Goal: Transaction & Acquisition: Book appointment/travel/reservation

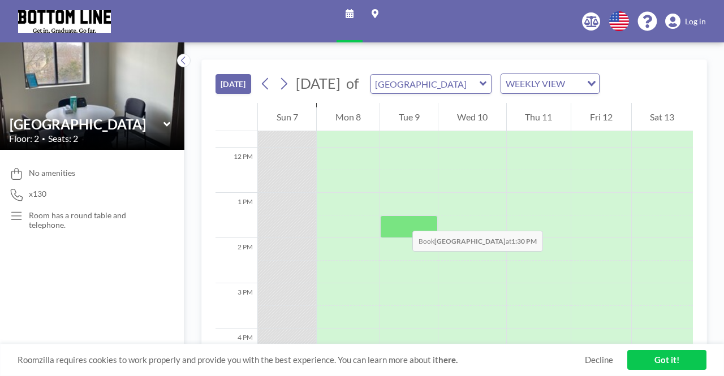
scroll to position [531, 0]
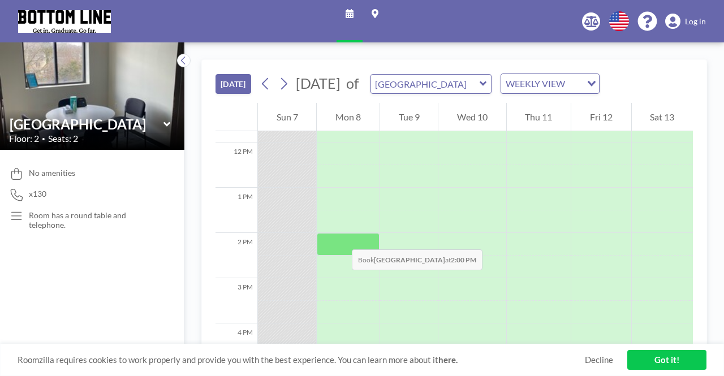
click at [340, 239] on div at bounding box center [348, 244] width 62 height 23
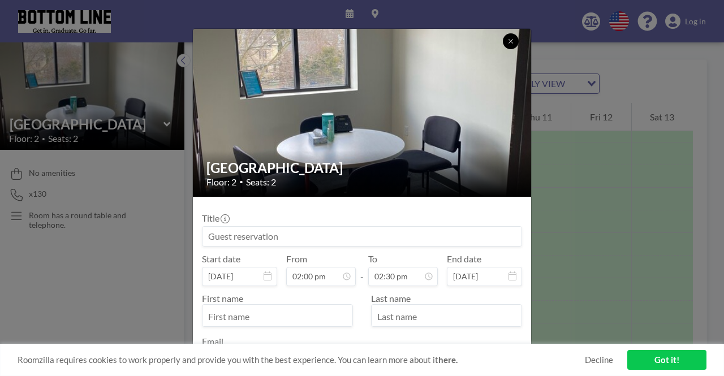
click at [513, 35] on button at bounding box center [511, 41] width 16 height 16
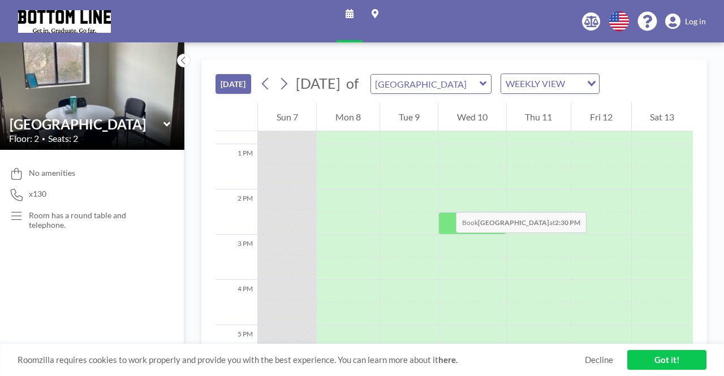
scroll to position [644, 0]
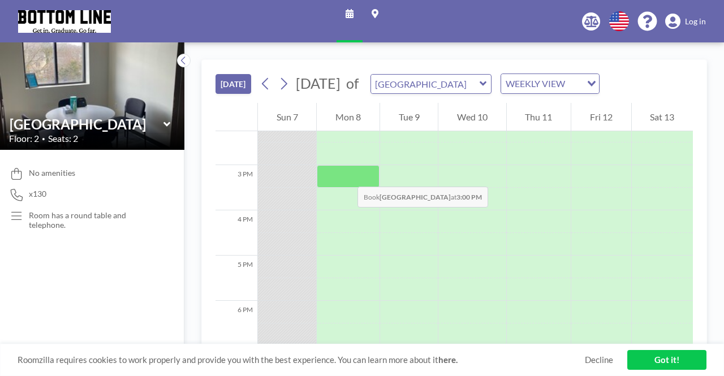
click at [346, 175] on div at bounding box center [348, 176] width 62 height 23
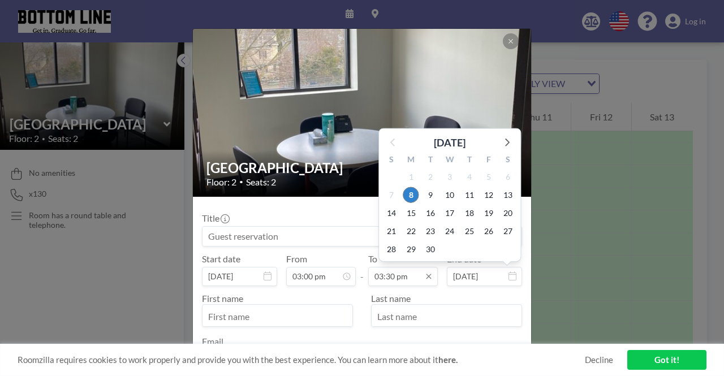
scroll to position [624, 0]
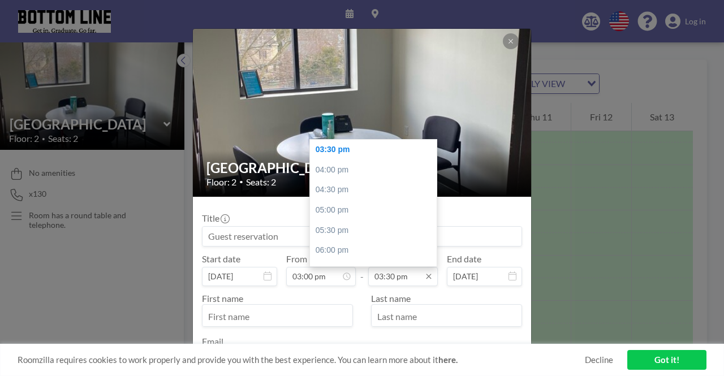
click at [396, 277] on input "03:30 pm" at bounding box center [403, 276] width 70 height 19
click at [345, 230] on div "05:30 pm" at bounding box center [376, 230] width 132 height 20
type input "05:30 pm"
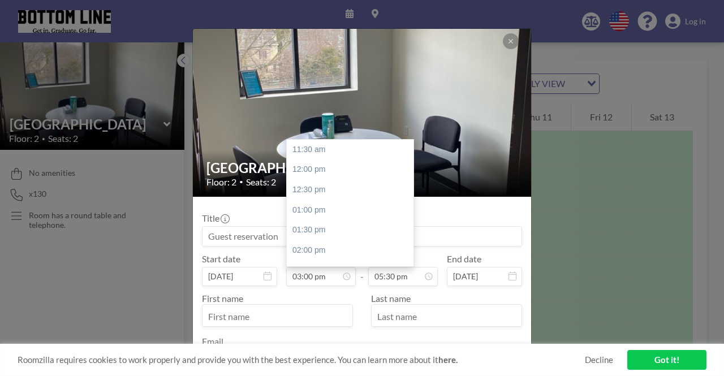
scroll to position [141, 0]
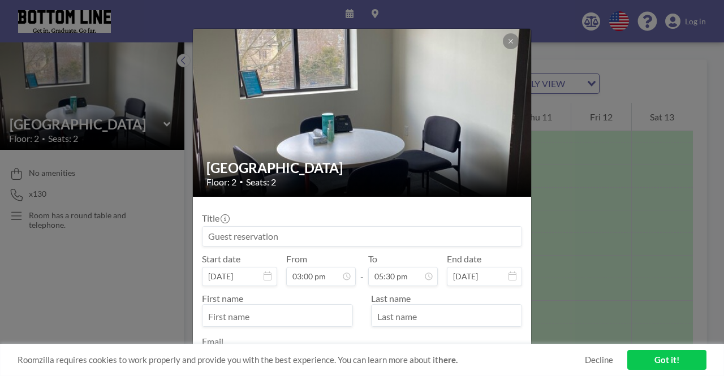
click at [271, 233] on input at bounding box center [361, 236] width 319 height 19
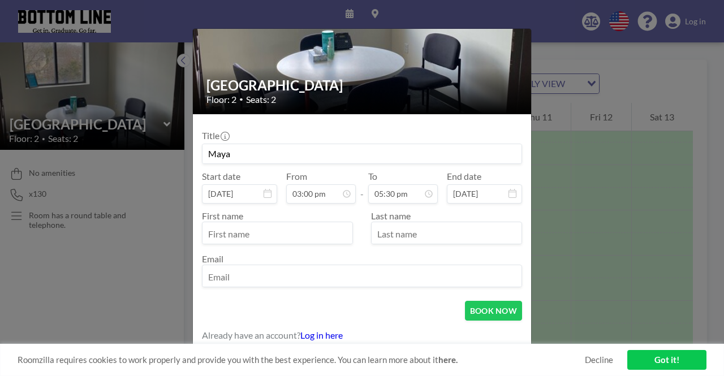
type input "Maya"
click at [267, 235] on input "text" at bounding box center [277, 233] width 150 height 19
type input "Maya"
click at [301, 157] on input "Maya" at bounding box center [361, 153] width 319 height 19
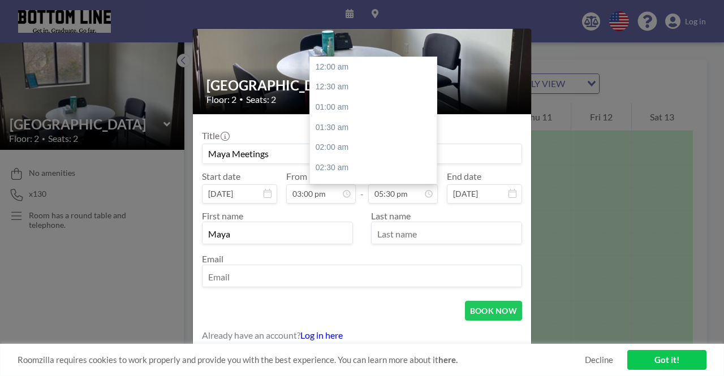
scroll to position [704, 0]
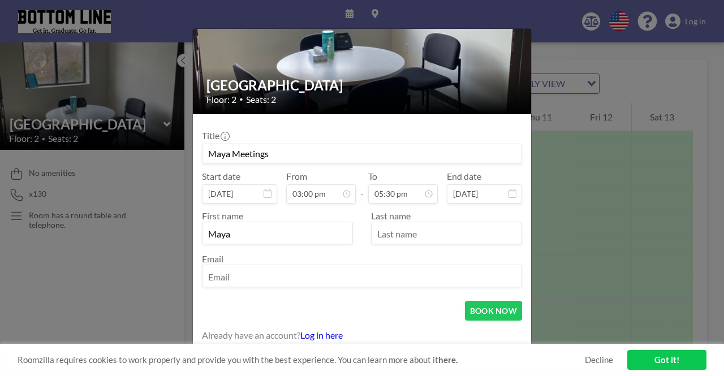
type input "Maya Meetings"
click at [434, 239] on input "text" at bounding box center [446, 233] width 150 height 19
type input "[PERSON_NAME]"
click at [430, 267] on input "email" at bounding box center [361, 276] width 319 height 19
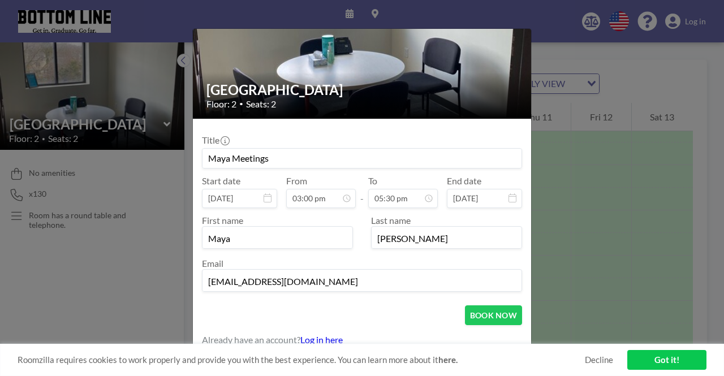
scroll to position [83, 0]
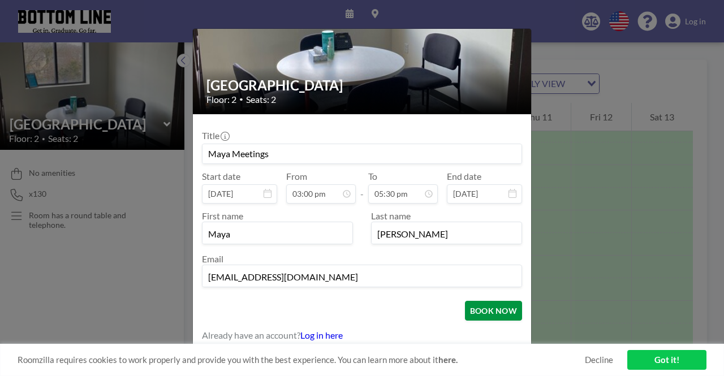
type input "[EMAIL_ADDRESS][DOMAIN_NAME]"
click at [485, 306] on button "BOOK NOW" at bounding box center [493, 311] width 57 height 20
